Goal: Book appointment/travel/reservation

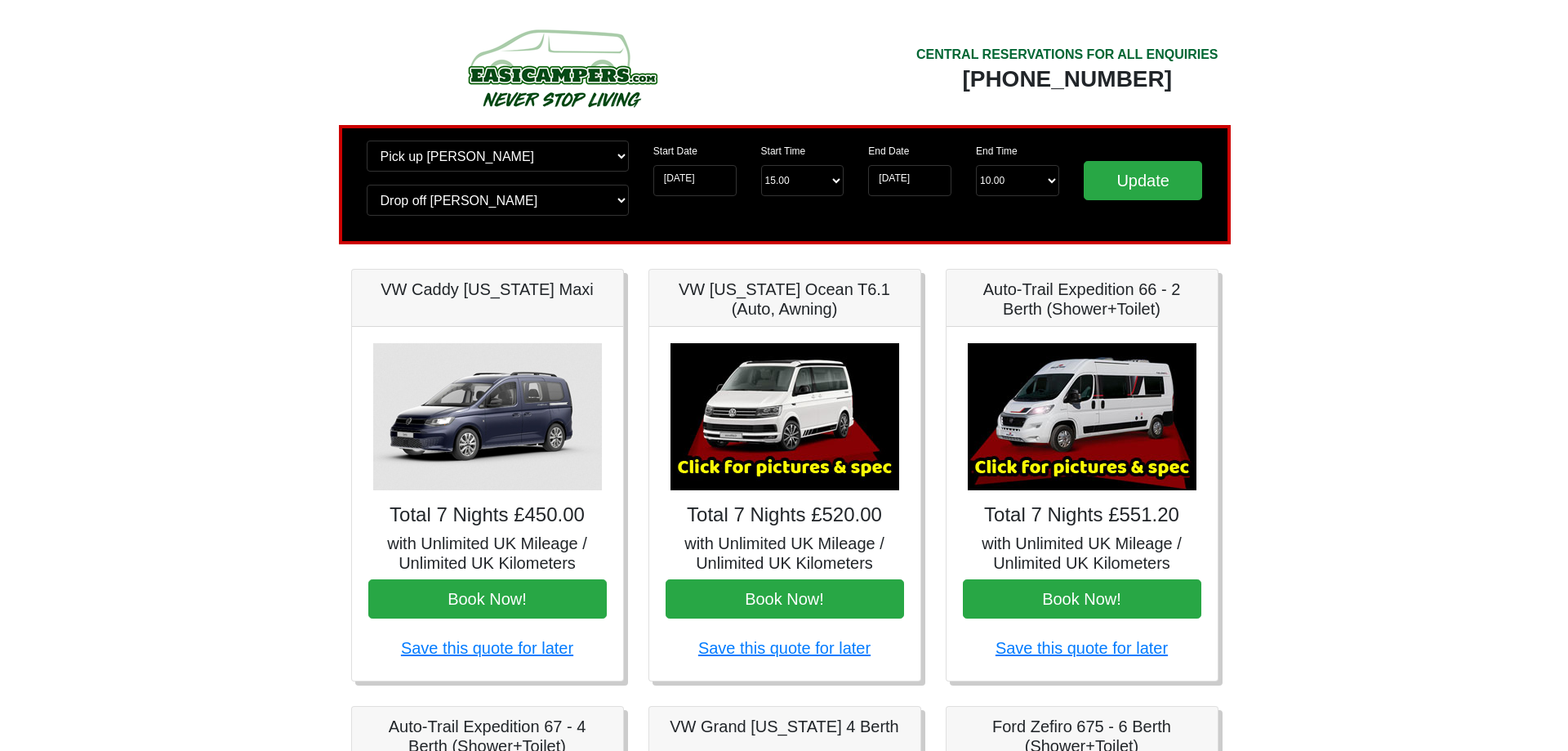
scroll to position [137, 0]
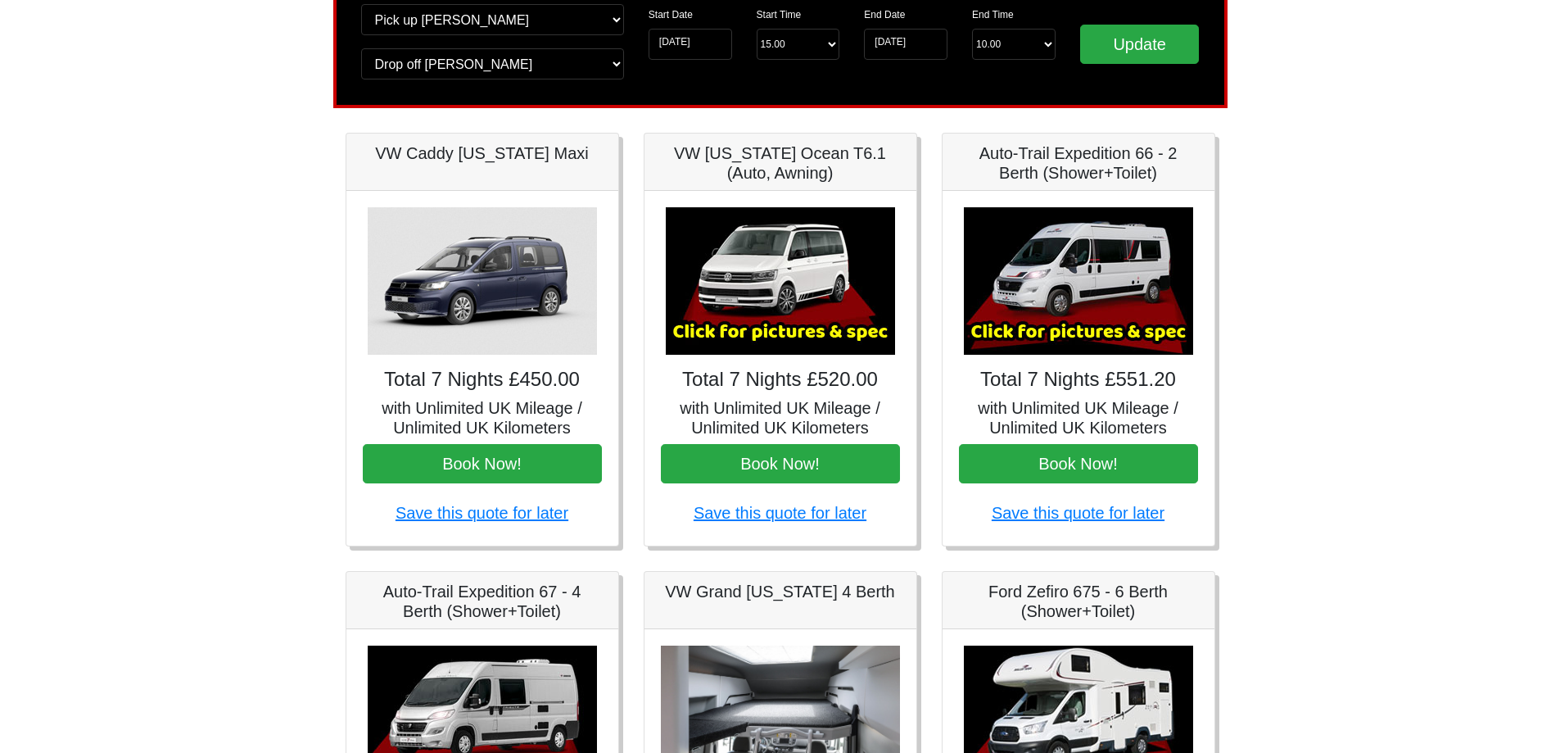
click at [1044, 319] on img at bounding box center [1078, 280] width 229 height 147
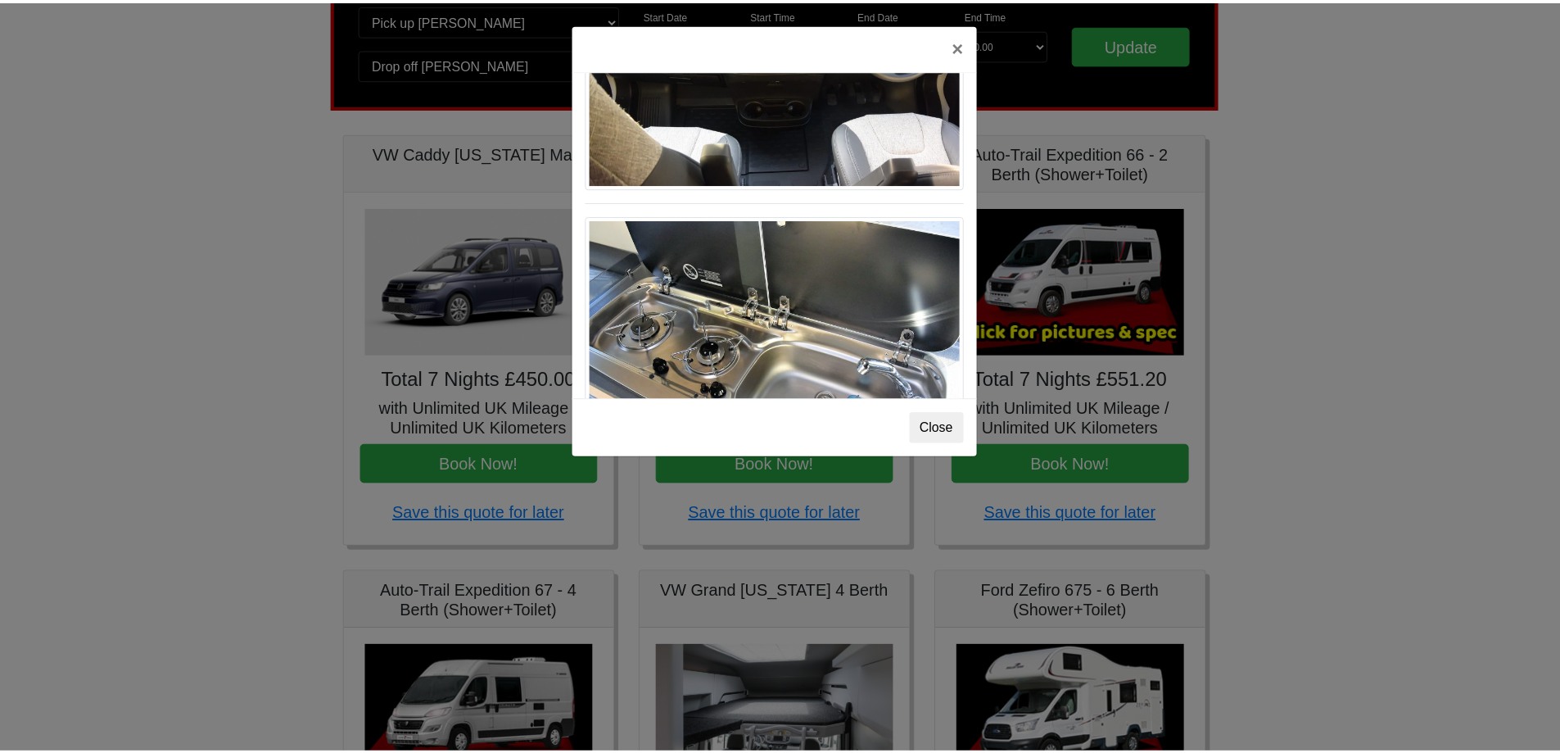
scroll to position [1703, 0]
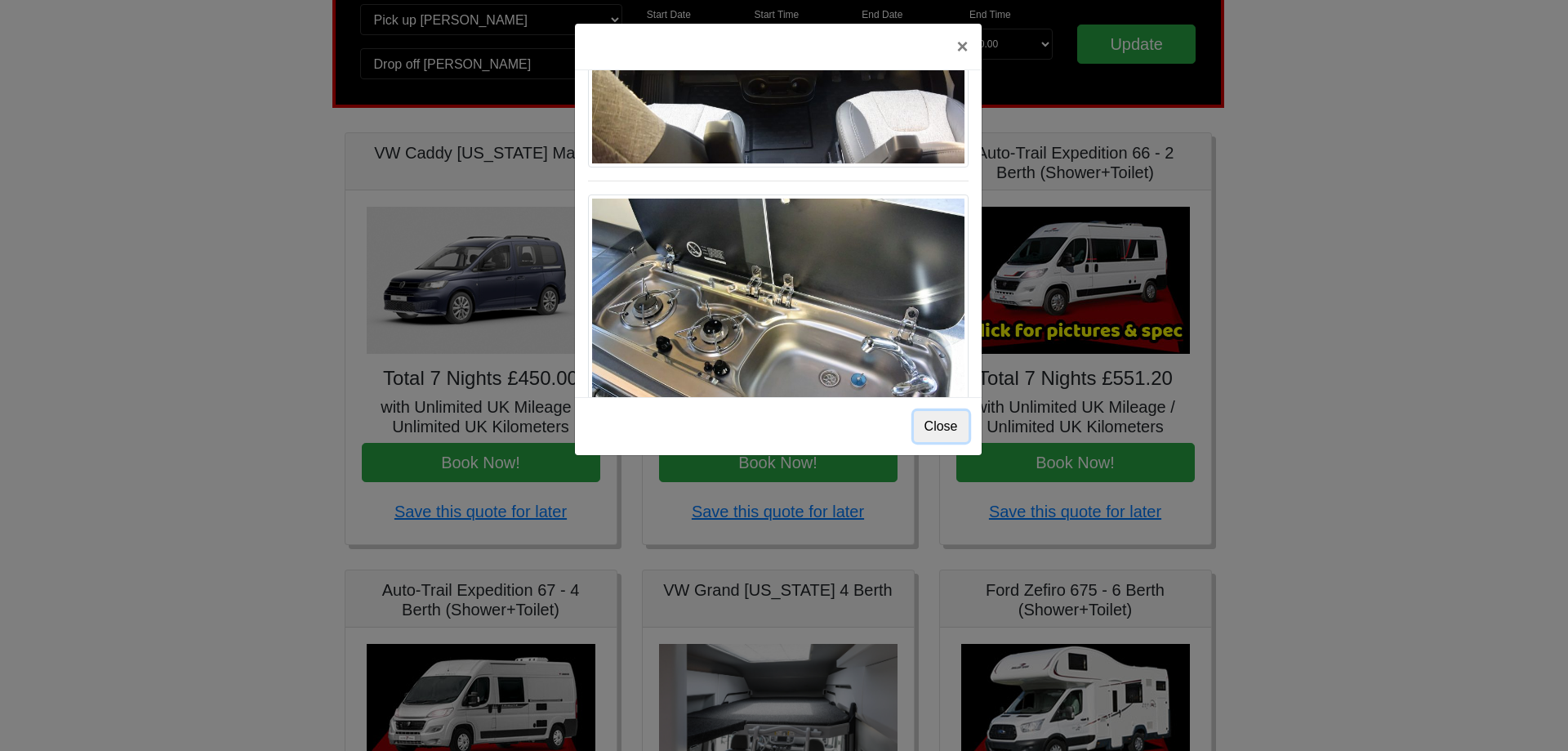
click at [939, 426] on button "Close" at bounding box center [941, 426] width 55 height 31
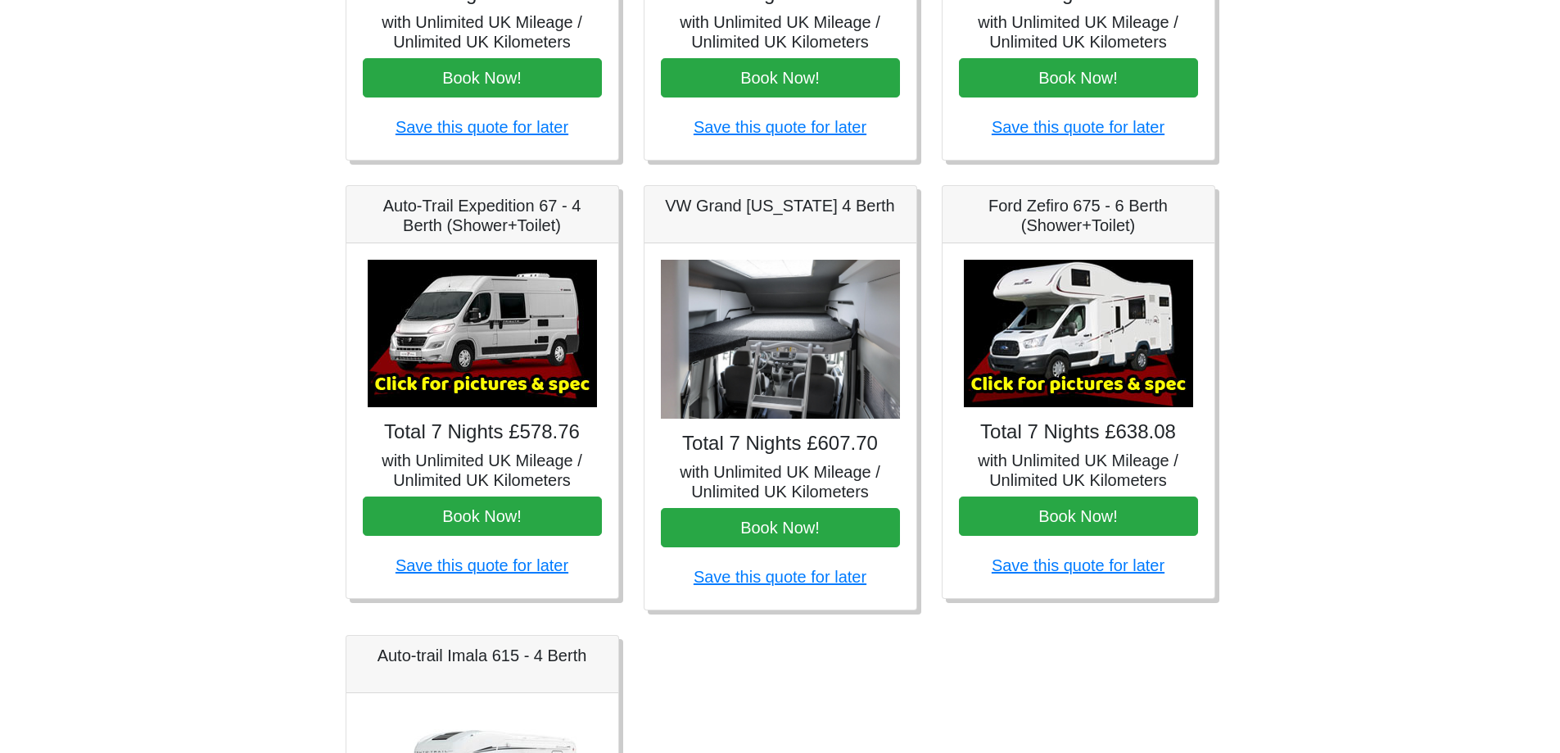
scroll to position [546, 0]
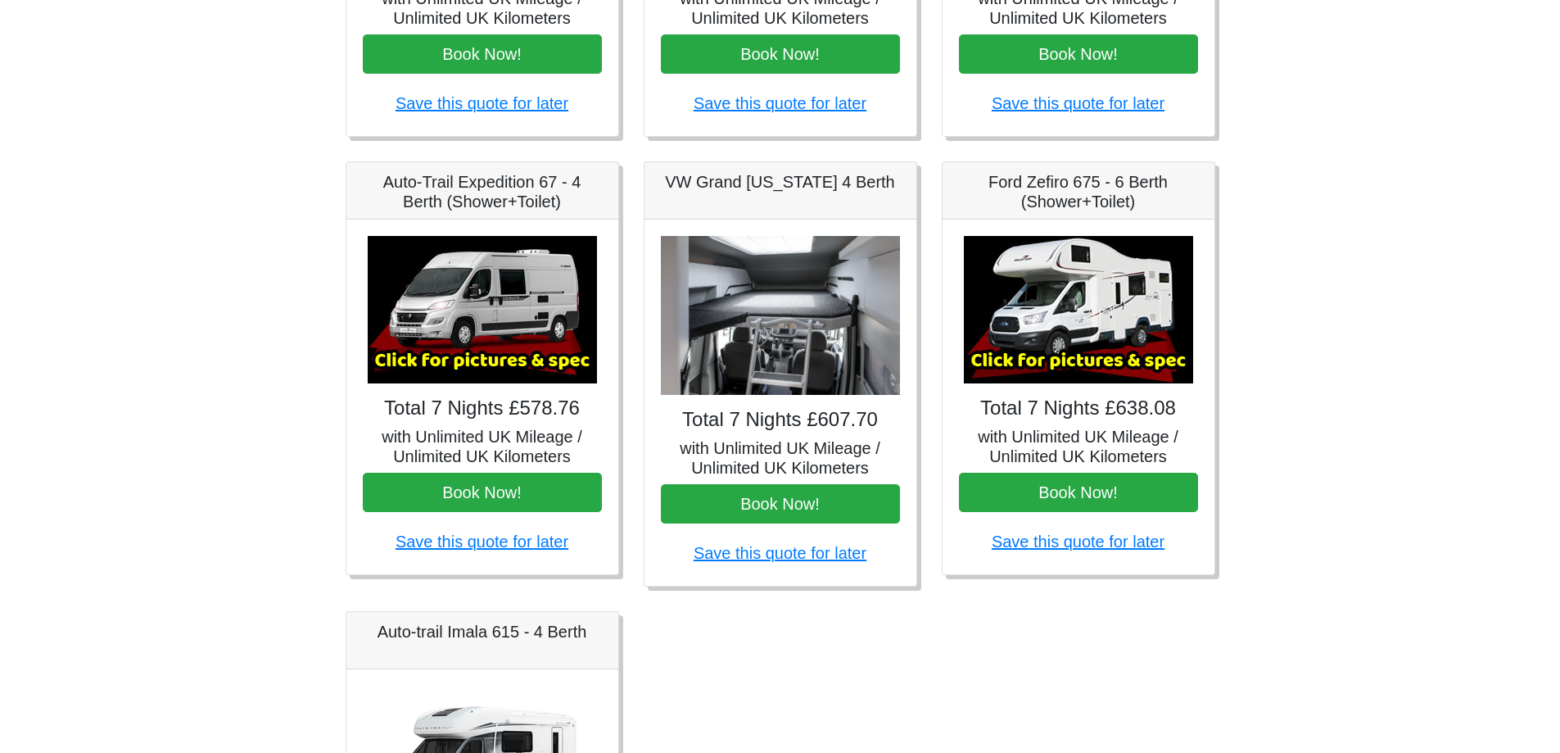
click at [818, 337] on img at bounding box center [780, 316] width 239 height 160
click at [474, 334] on img at bounding box center [482, 309] width 229 height 147
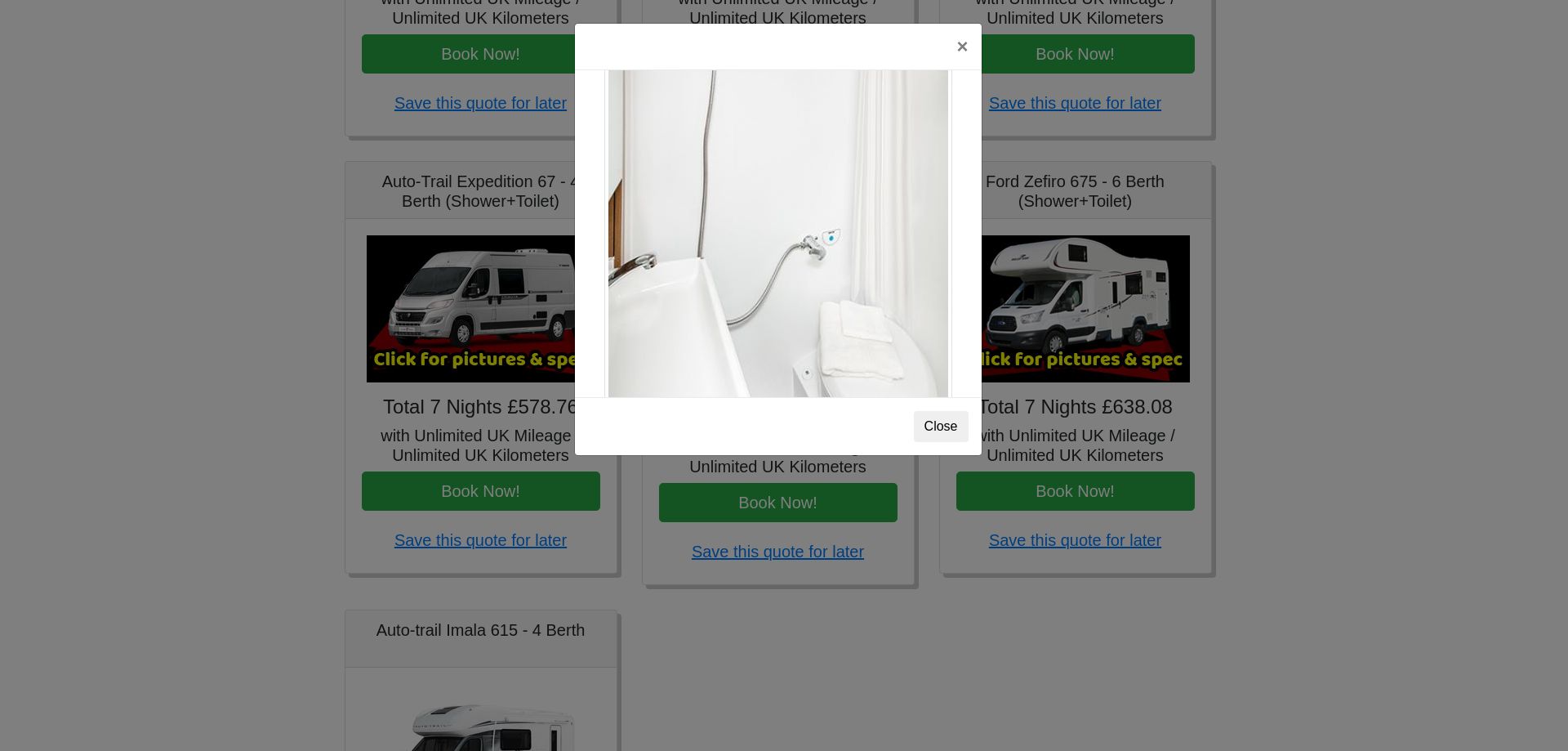
scroll to position [2211, 0]
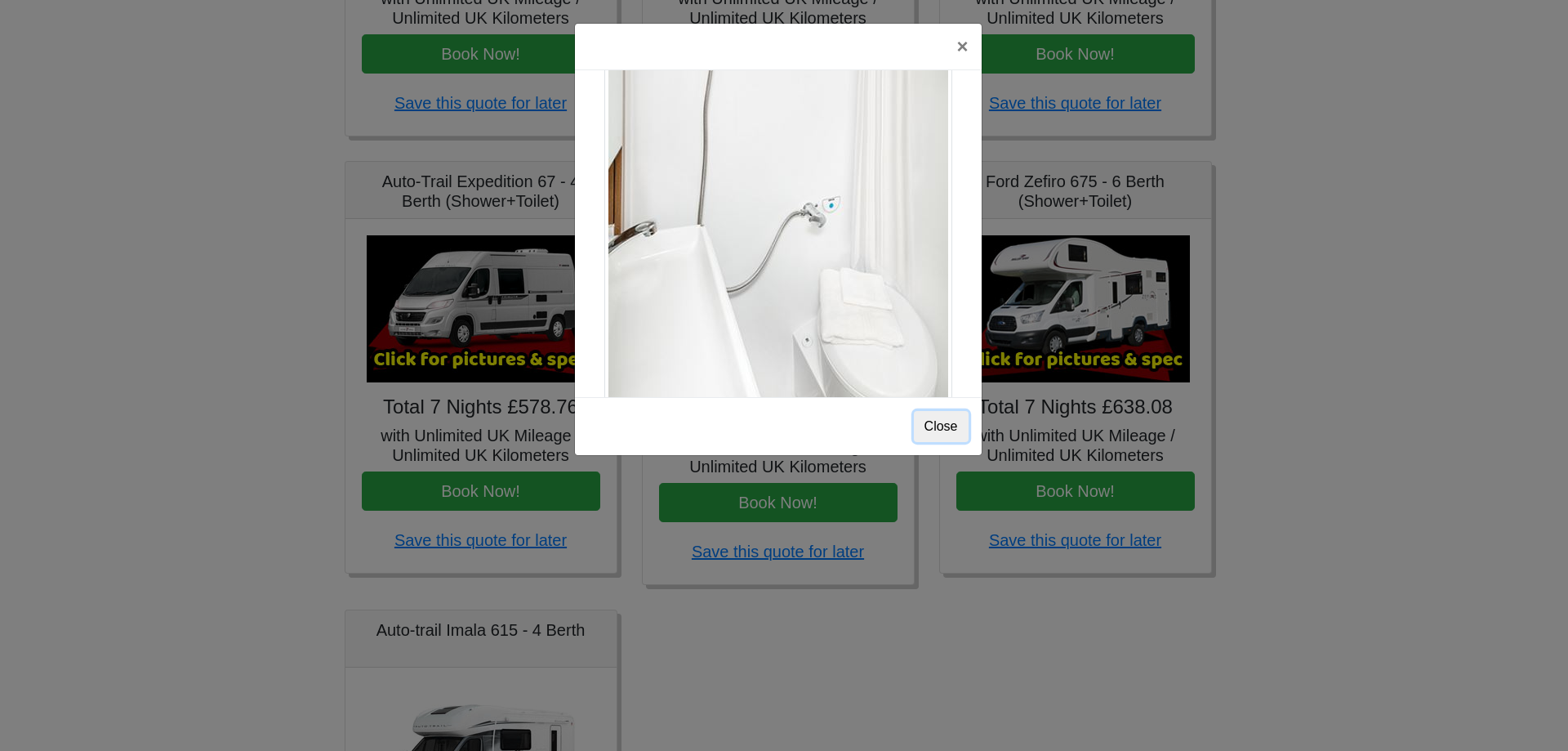
click at [941, 426] on button "Close" at bounding box center [941, 426] width 55 height 31
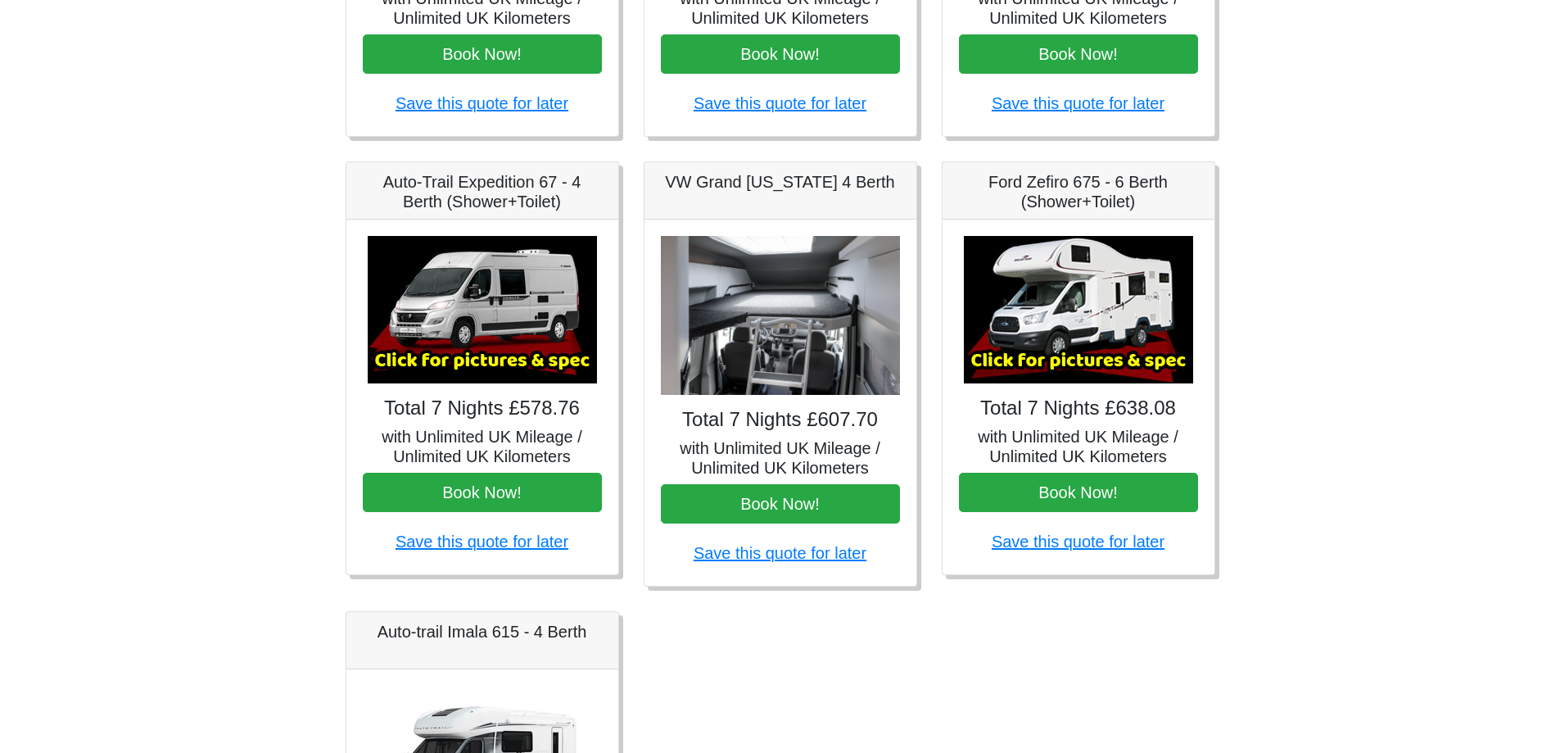
click at [1082, 358] on img at bounding box center [1078, 309] width 229 height 147
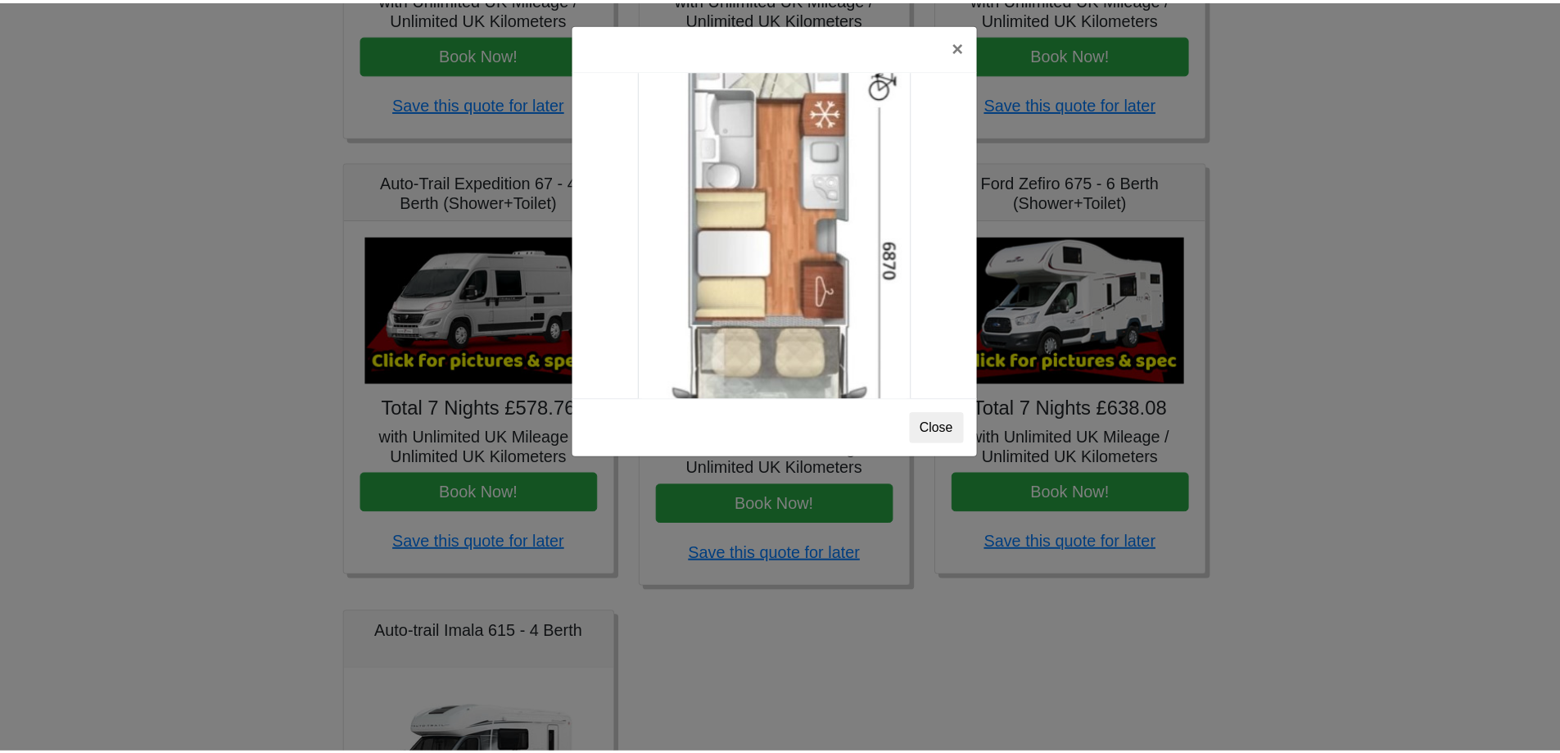
scroll to position [2888, 0]
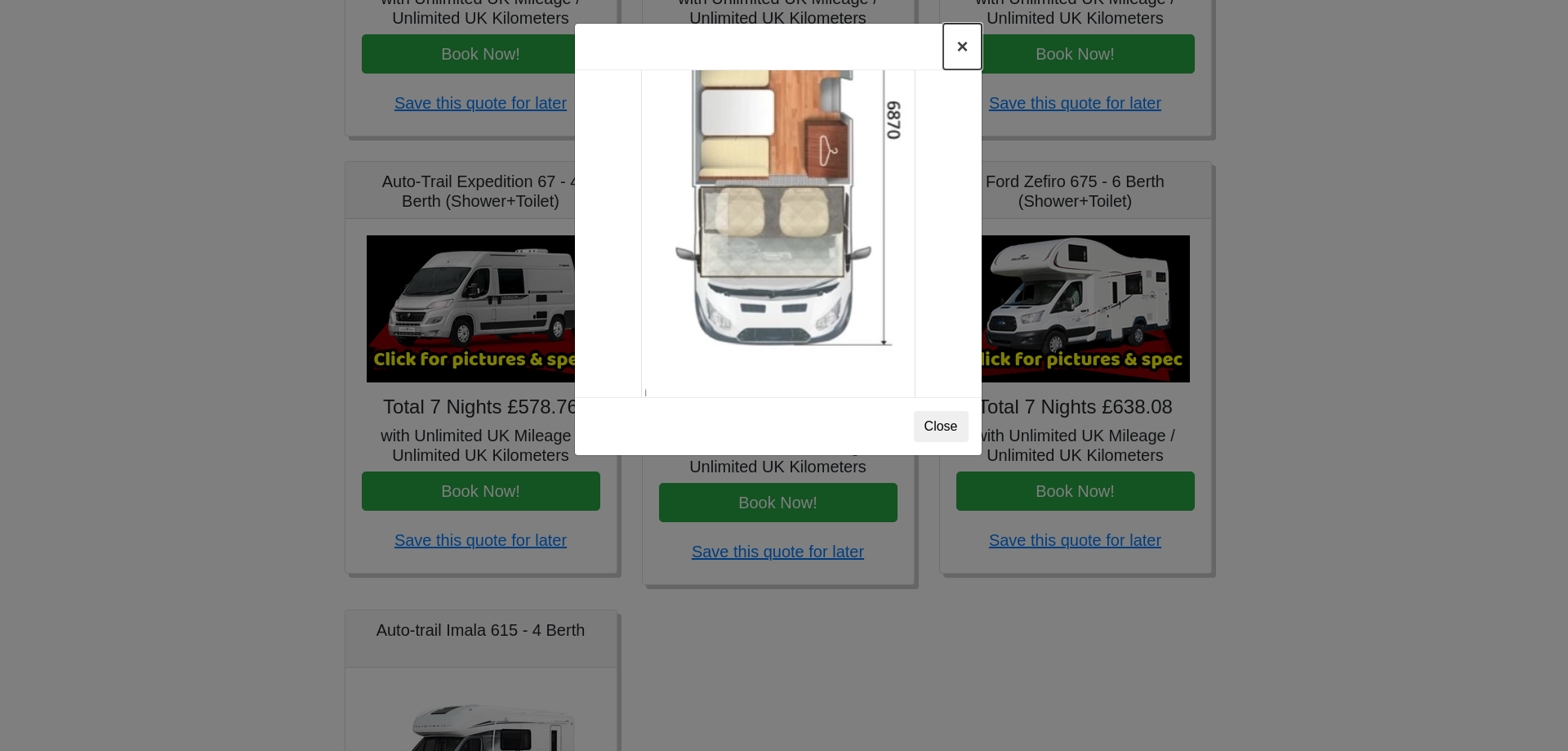
click at [959, 51] on button "×" at bounding box center [963, 47] width 38 height 46
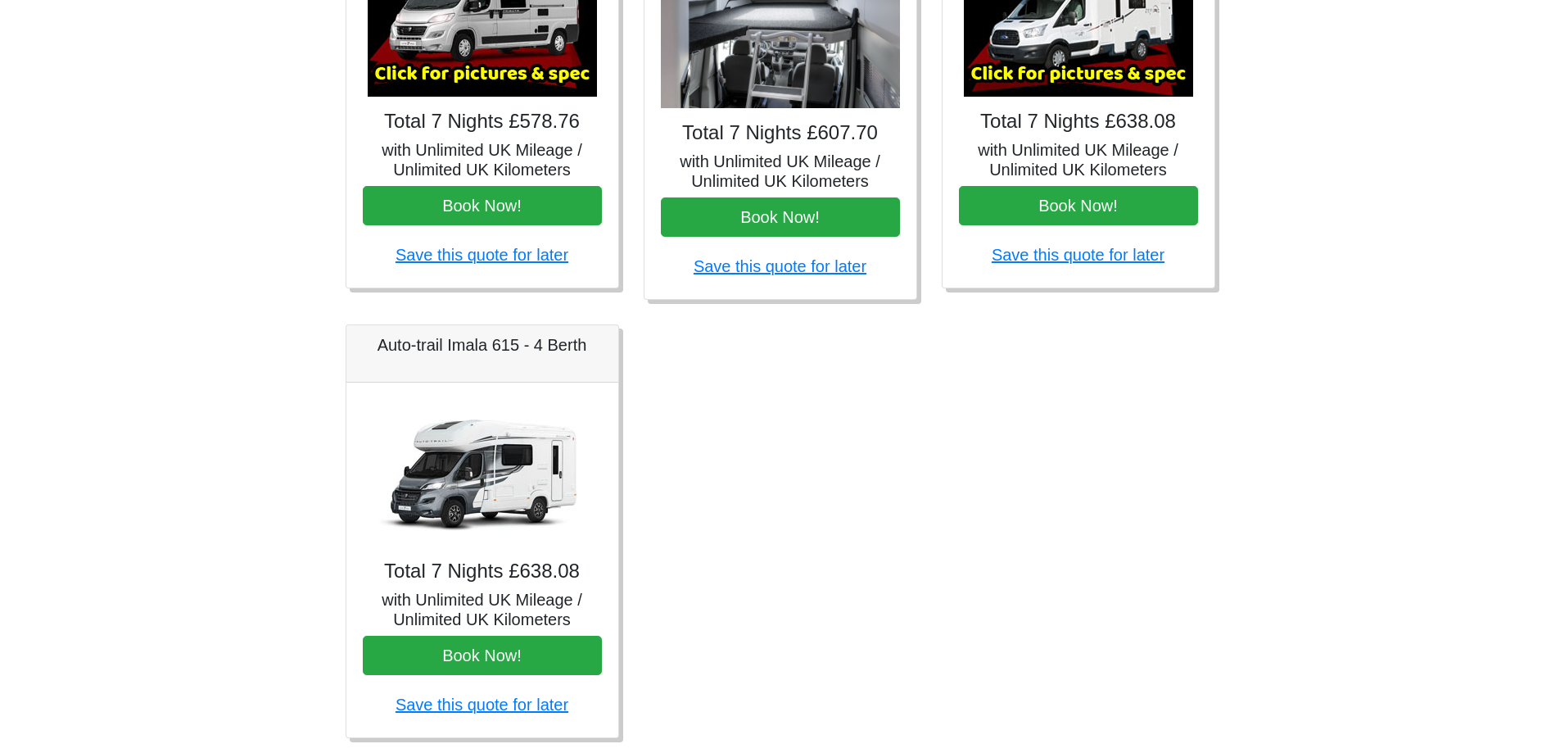
scroll to position [882, 0]
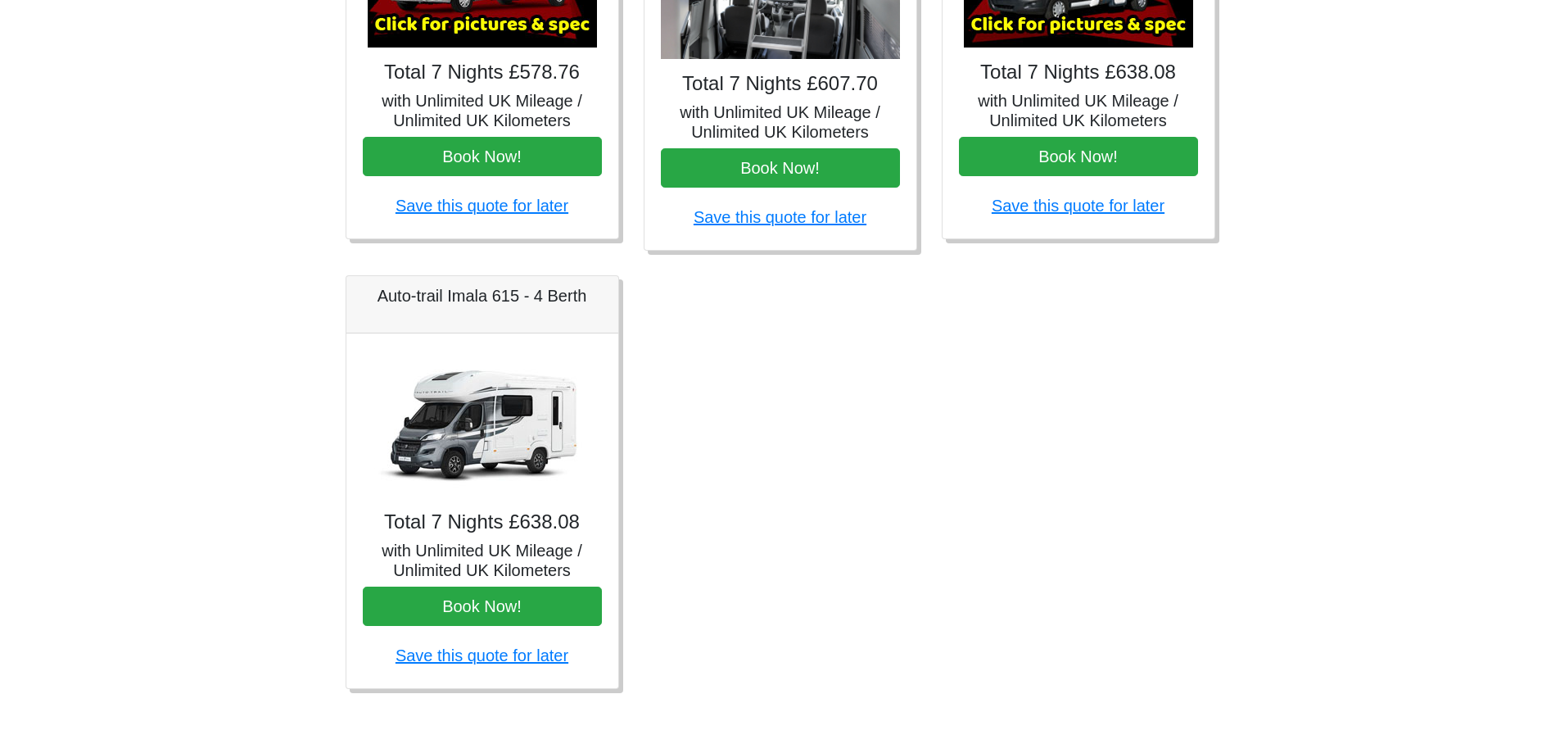
click at [499, 434] on img at bounding box center [482, 423] width 229 height 147
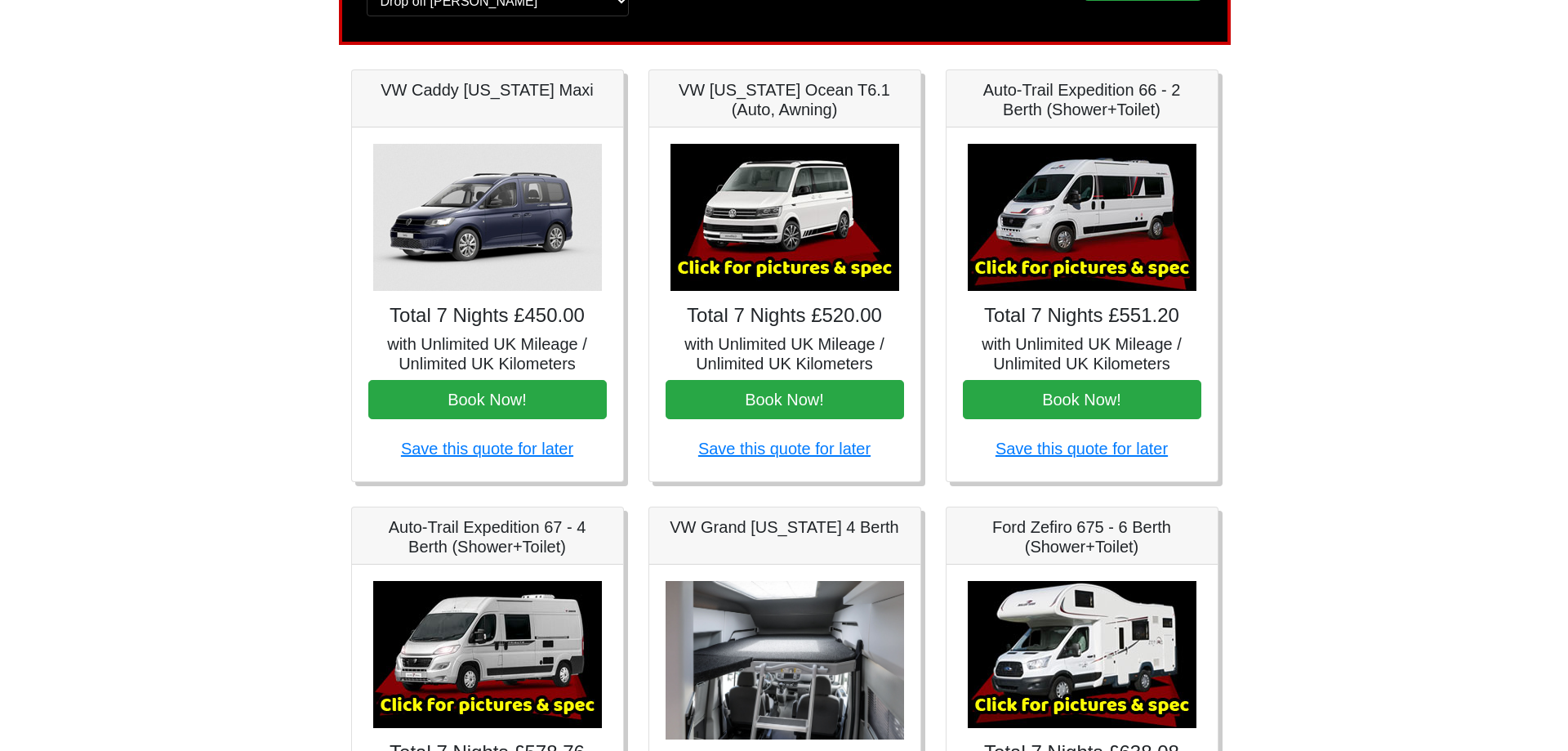
scroll to position [63, 0]
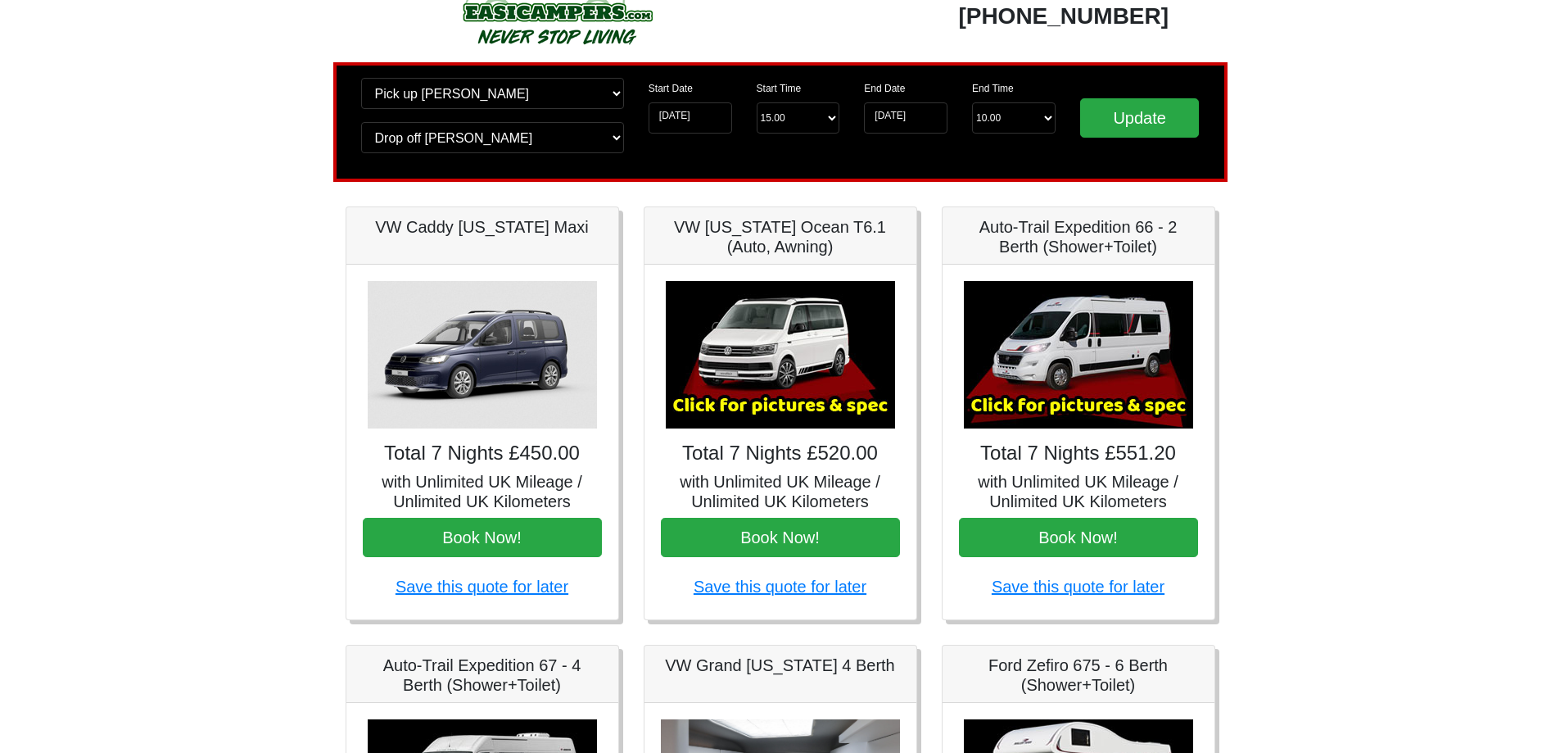
click at [798, 320] on img at bounding box center [780, 354] width 229 height 147
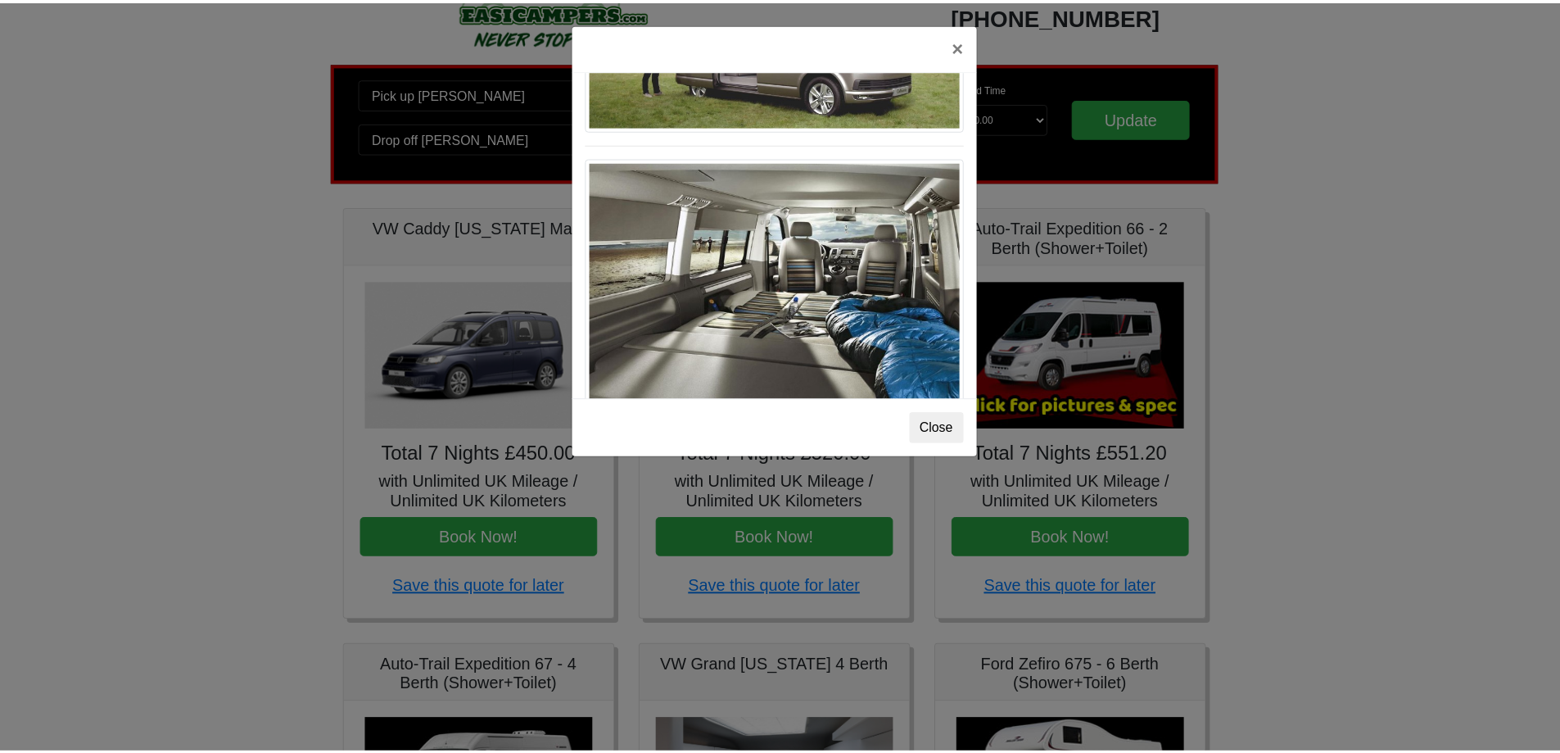
scroll to position [1786, 0]
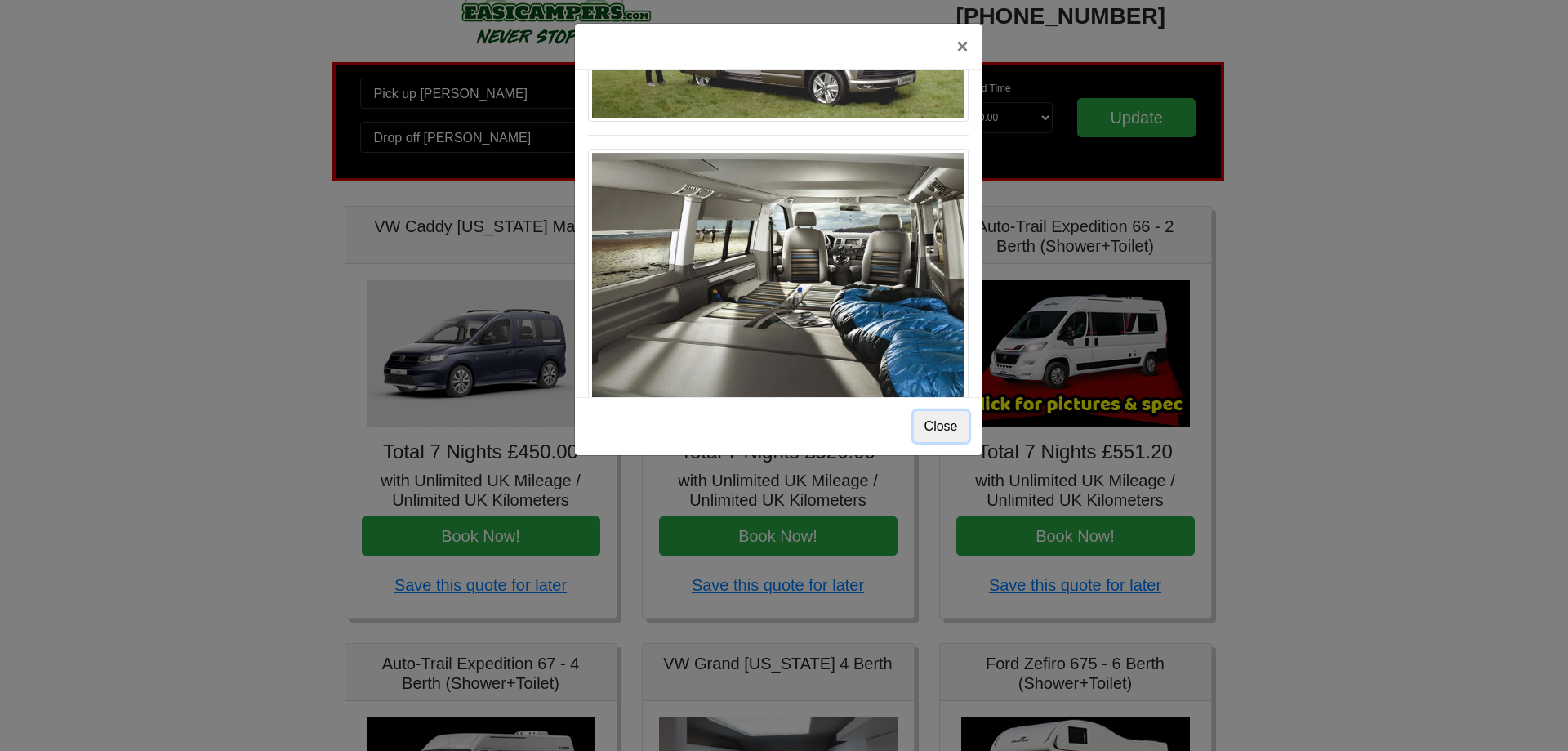
click at [953, 428] on button "Close" at bounding box center [941, 426] width 55 height 31
